Goal: Find specific page/section: Find specific page/section

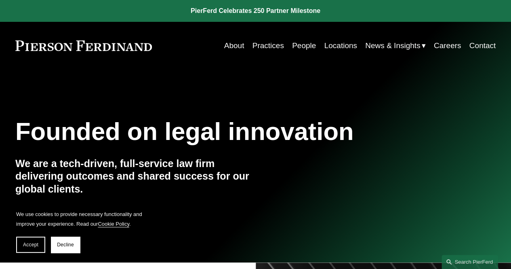
click at [337, 45] on link "Locations" at bounding box center [340, 45] width 33 height 15
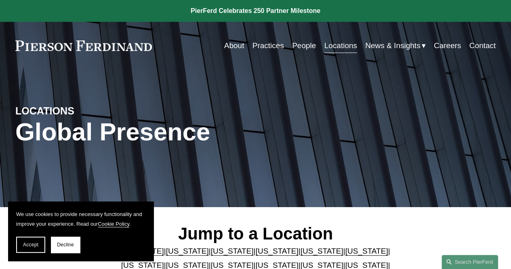
scroll to position [235, 0]
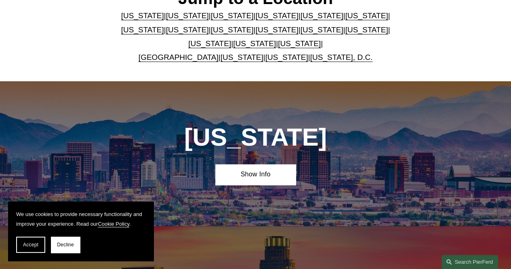
click at [278, 43] on link "[US_STATE]" at bounding box center [299, 43] width 43 height 8
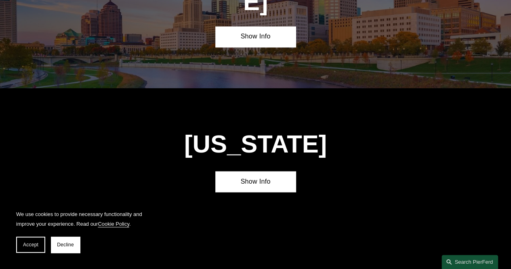
scroll to position [2365, 0]
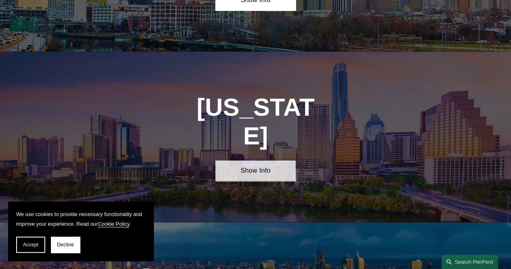
click at [252, 160] on link "Show Info" at bounding box center [255, 170] width 80 height 21
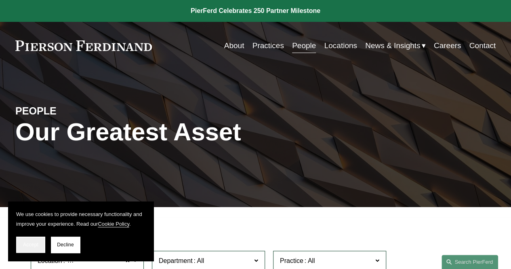
click at [37, 249] on button "Accept" at bounding box center [30, 244] width 29 height 16
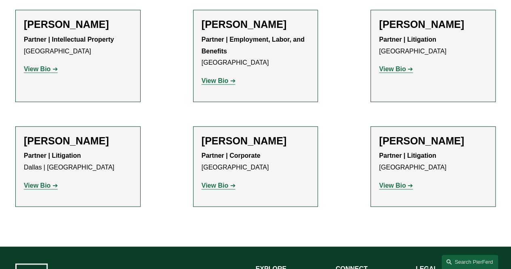
scroll to position [456, 0]
